Goal: Find specific page/section: Find specific page/section

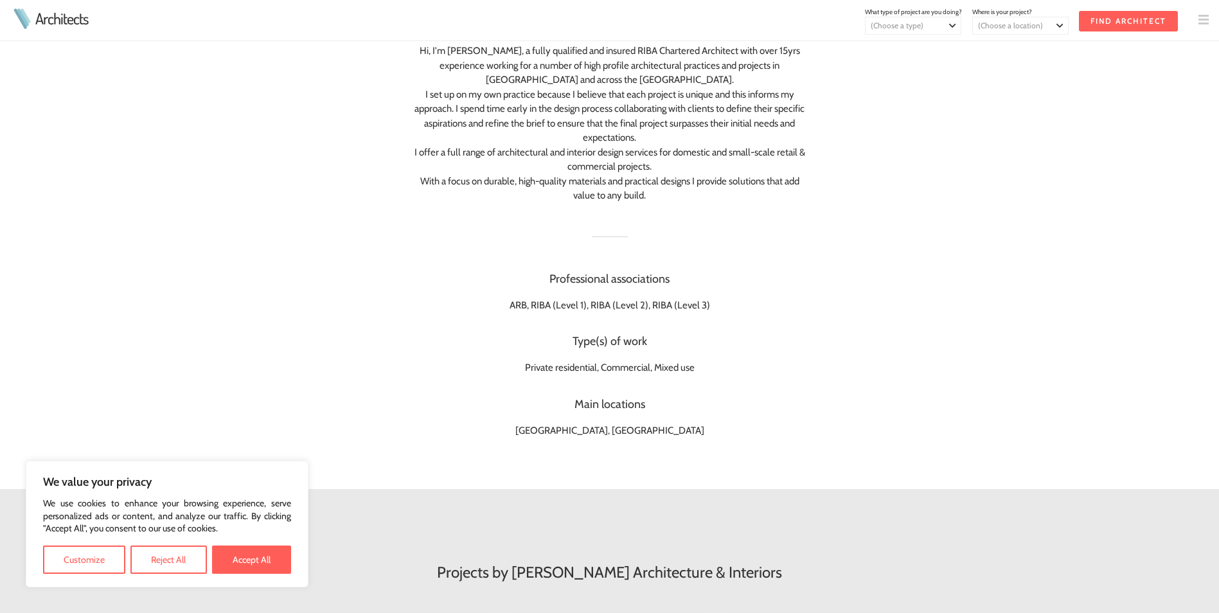
scroll to position [257, 0]
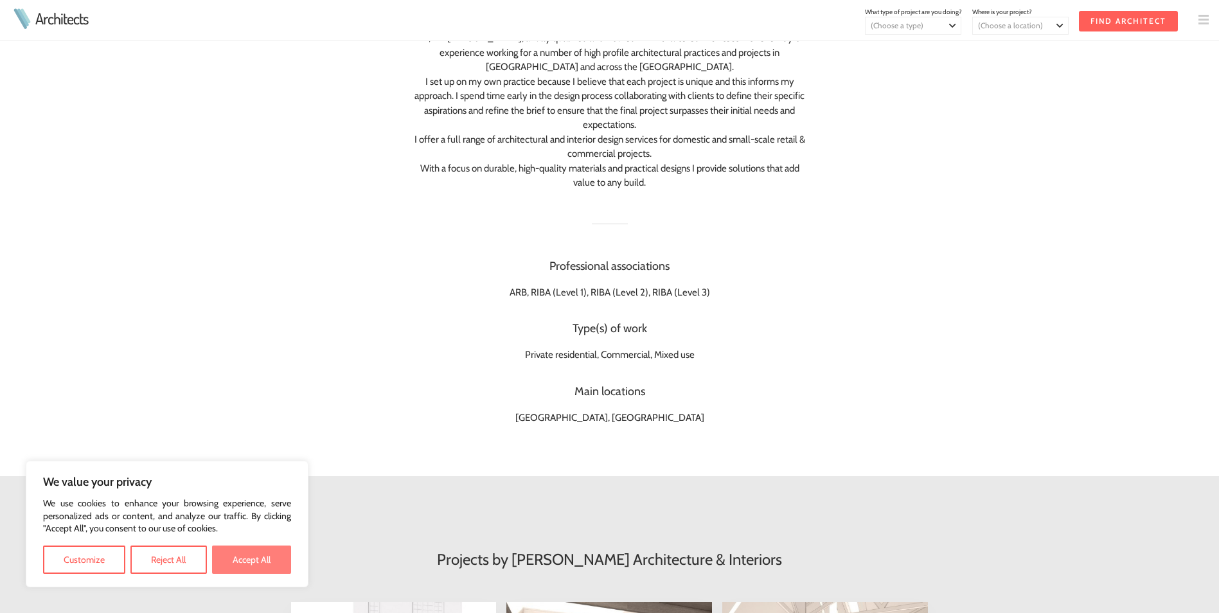
click at [251, 565] on button "Accept All" at bounding box center [251, 559] width 79 height 28
checkbox input "true"
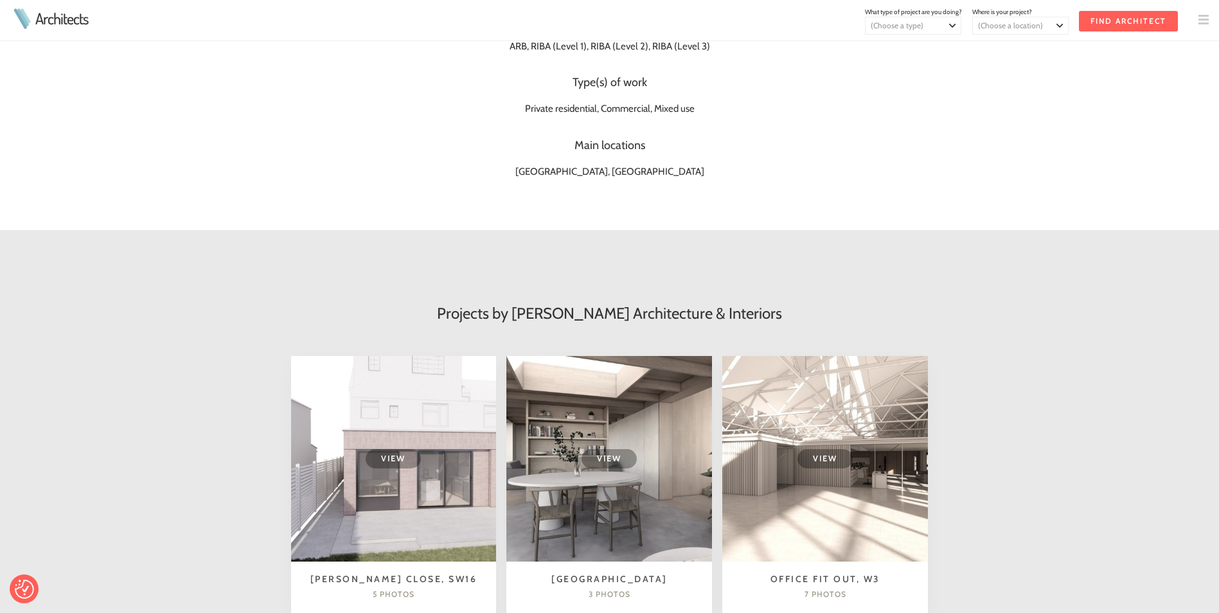
scroll to position [514, 0]
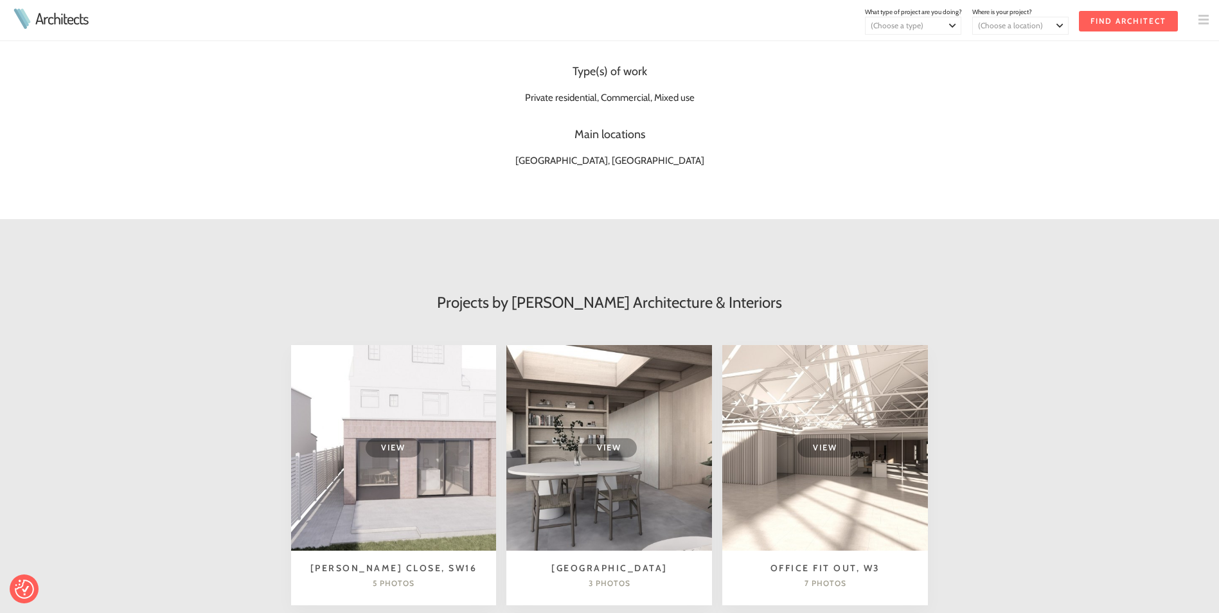
click at [425, 478] on td "View" at bounding box center [394, 448] width 206 height 206
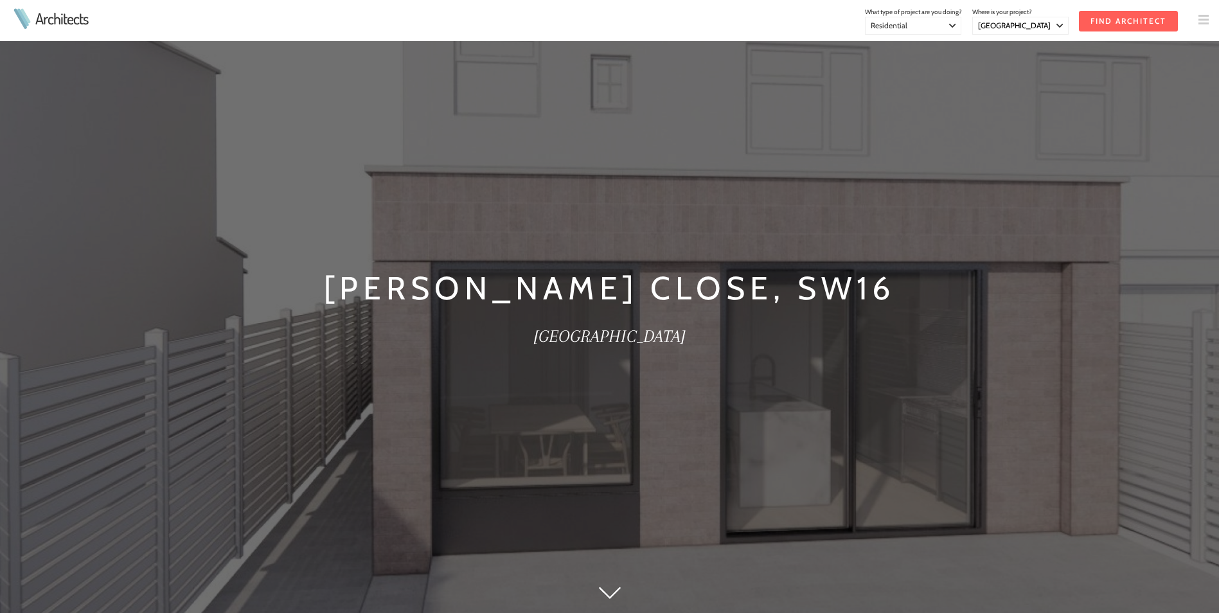
select select "[GEOGRAPHIC_DATA]"
select select "Residential"
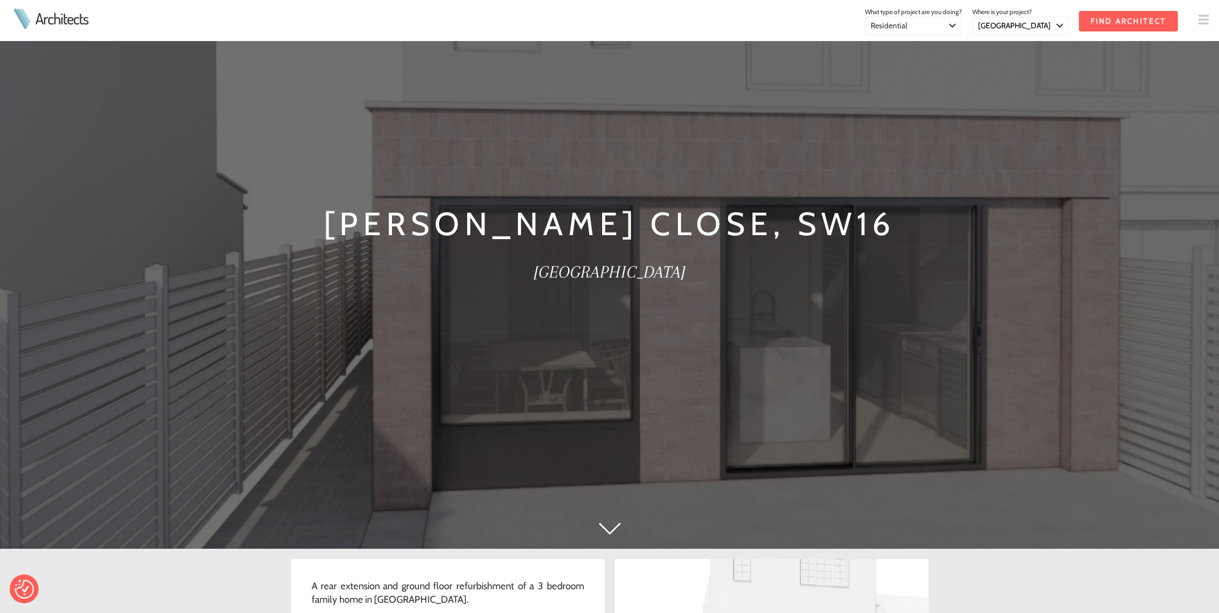
click at [612, 530] on img at bounding box center [610, 528] width 22 height 12
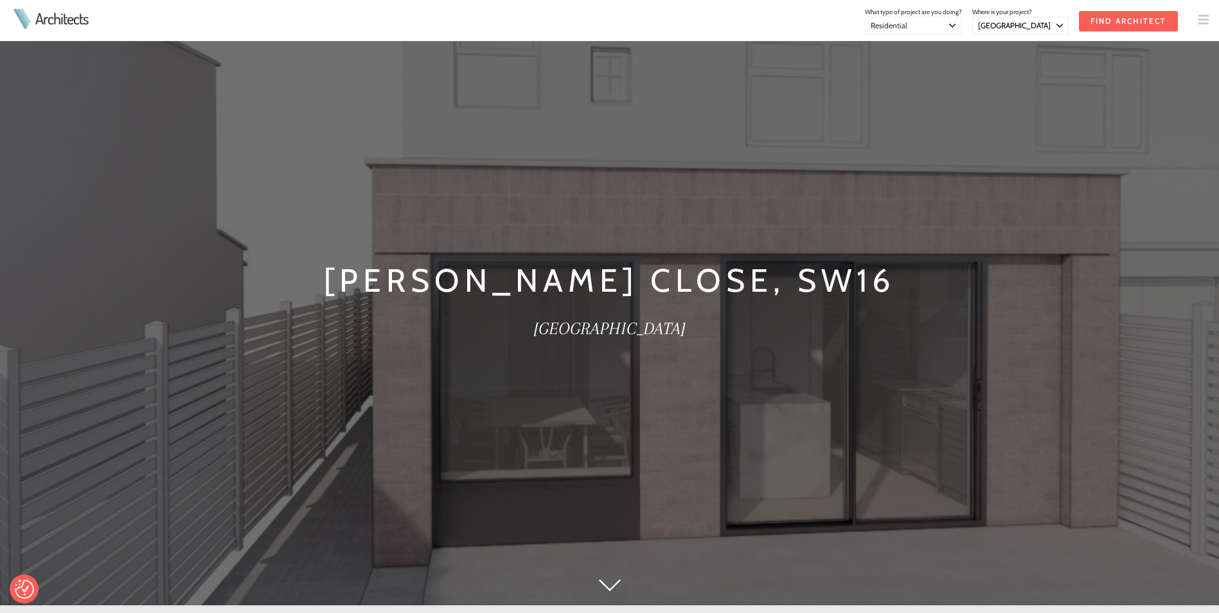
scroll to position [0, 0]
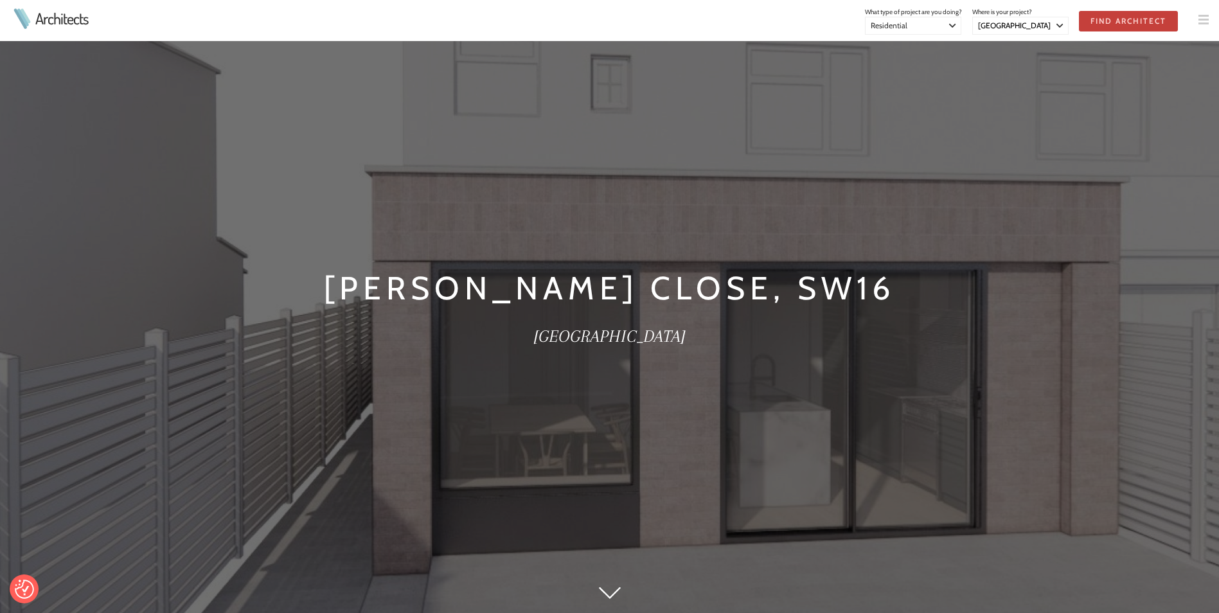
click at [1118, 15] on input "Find Architect" at bounding box center [1128, 21] width 99 height 21
